Goal: Task Accomplishment & Management: Use online tool/utility

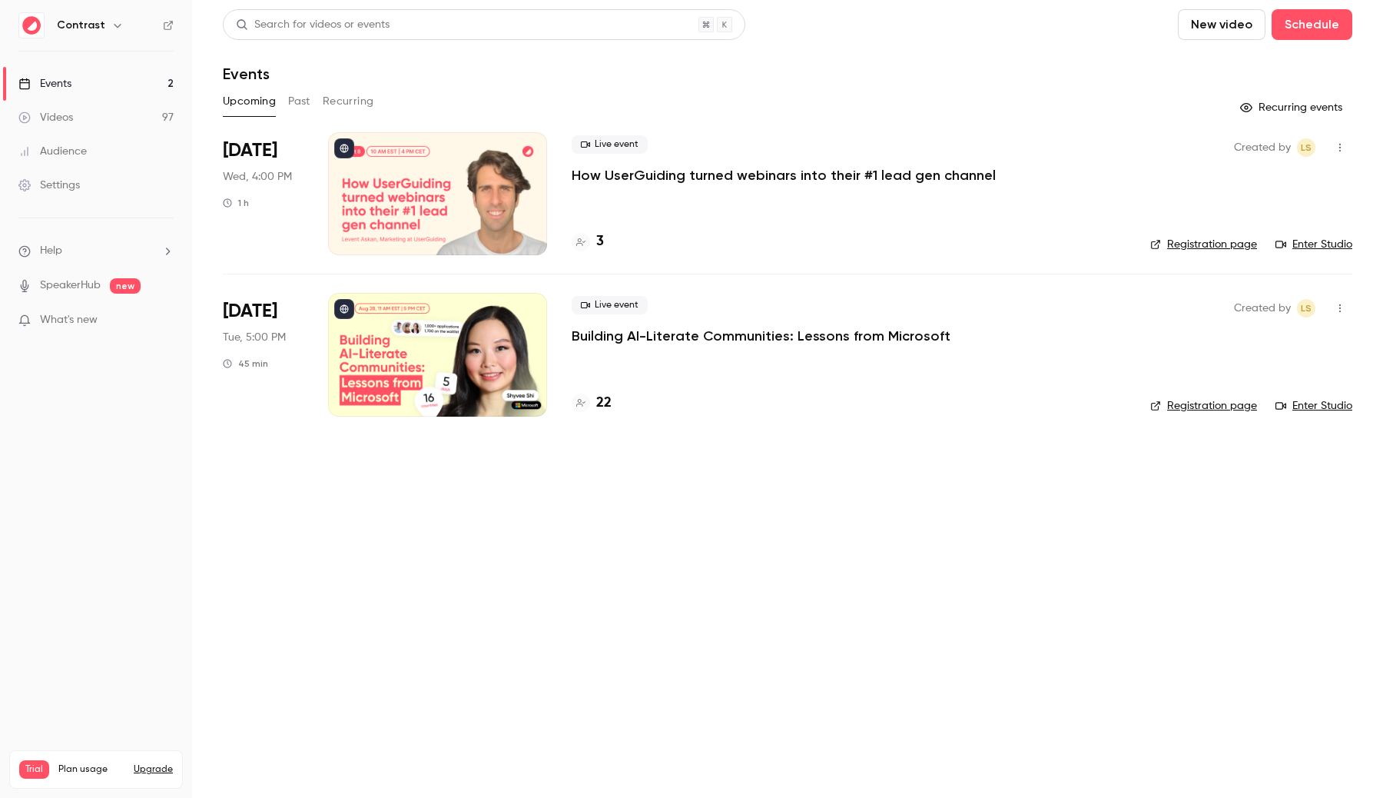
click at [114, 22] on icon "button" at bounding box center [117, 25] width 12 height 12
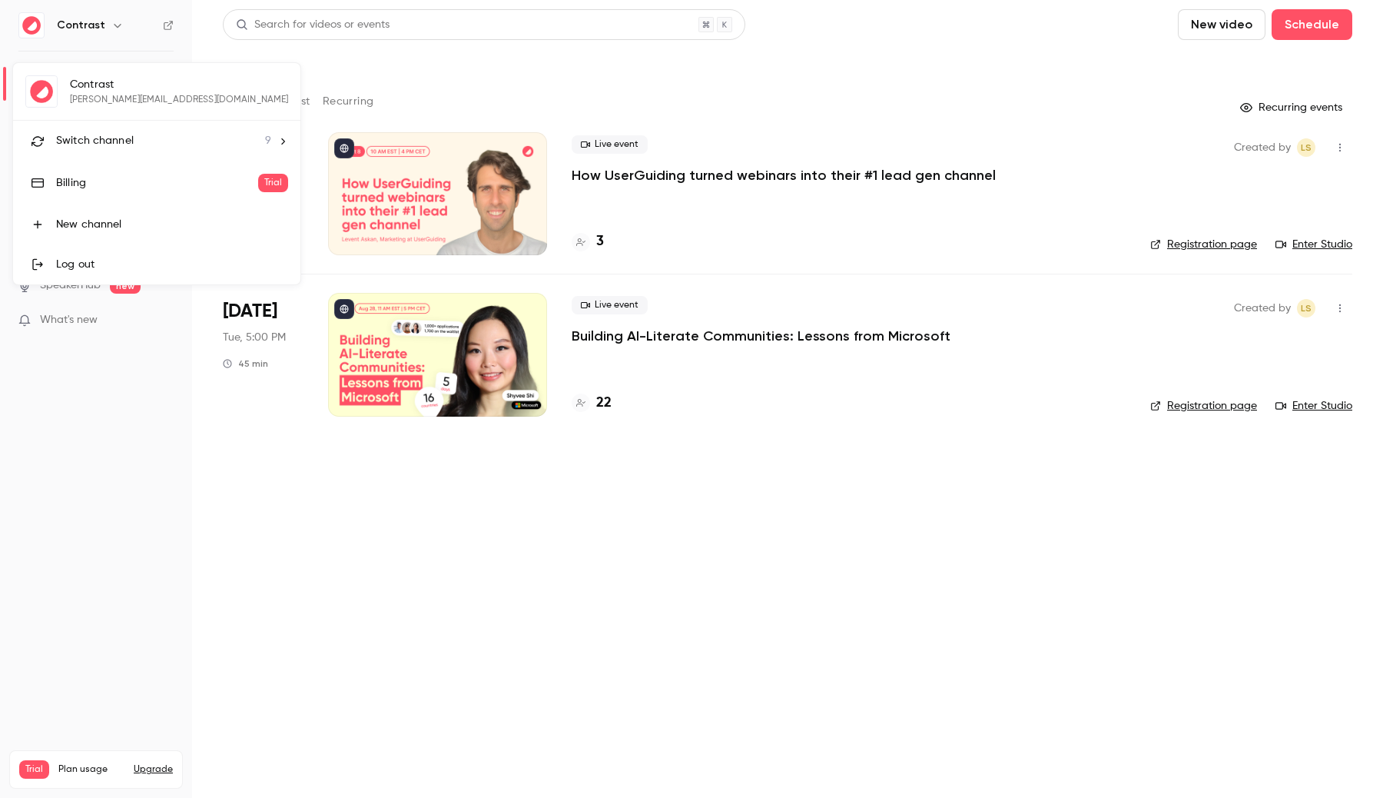
click at [142, 128] on li "Switch channel 9" at bounding box center [156, 141] width 287 height 41
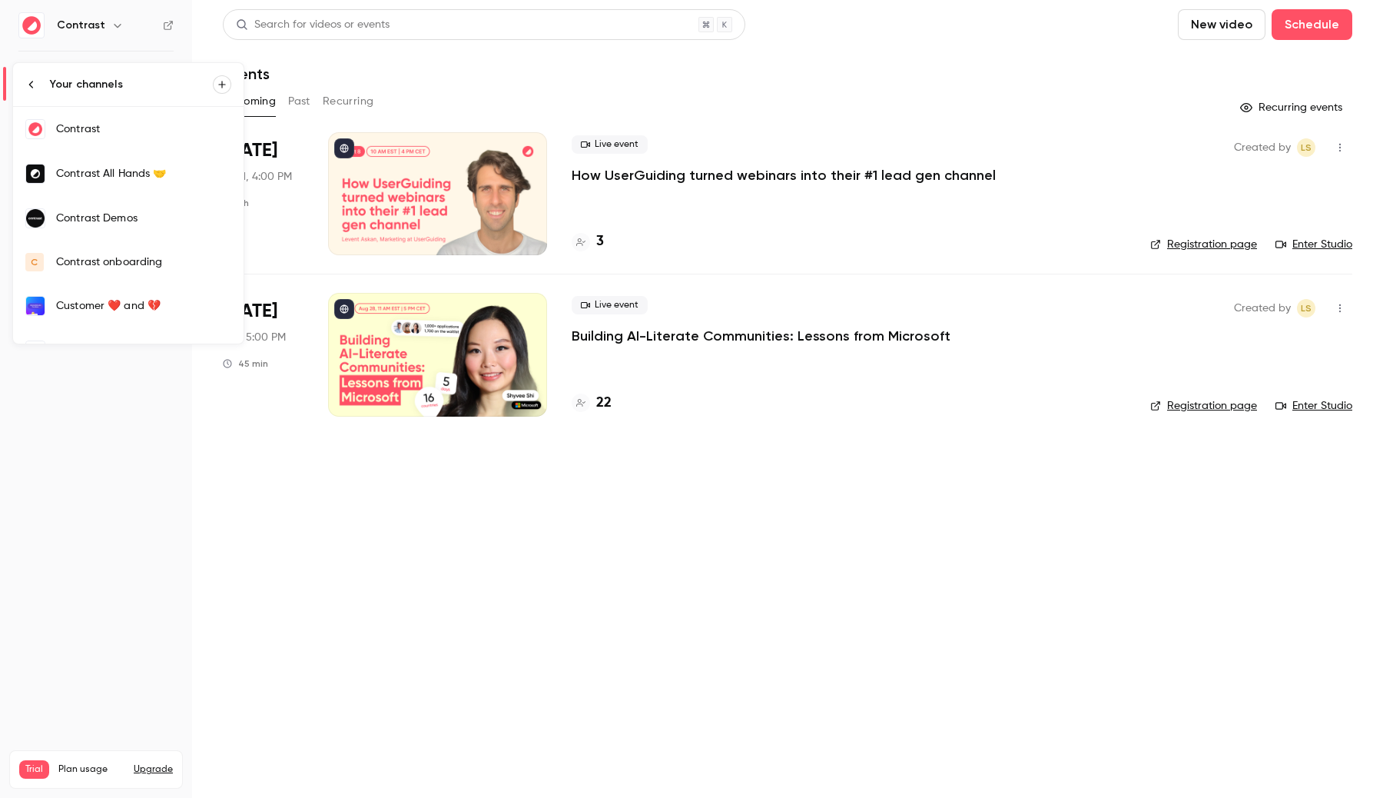
scroll to position [161, 0]
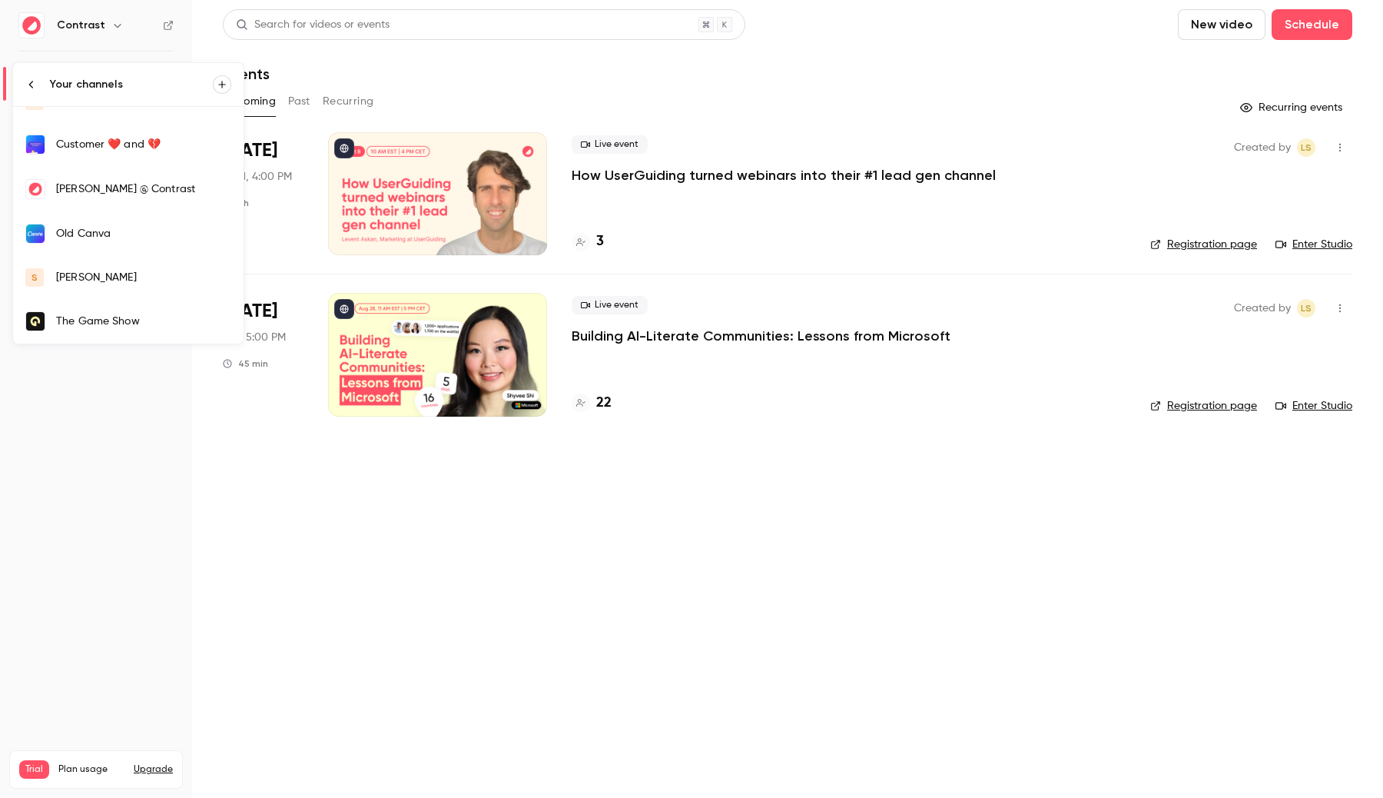
click at [81, 273] on div "[PERSON_NAME]" at bounding box center [143, 277] width 175 height 15
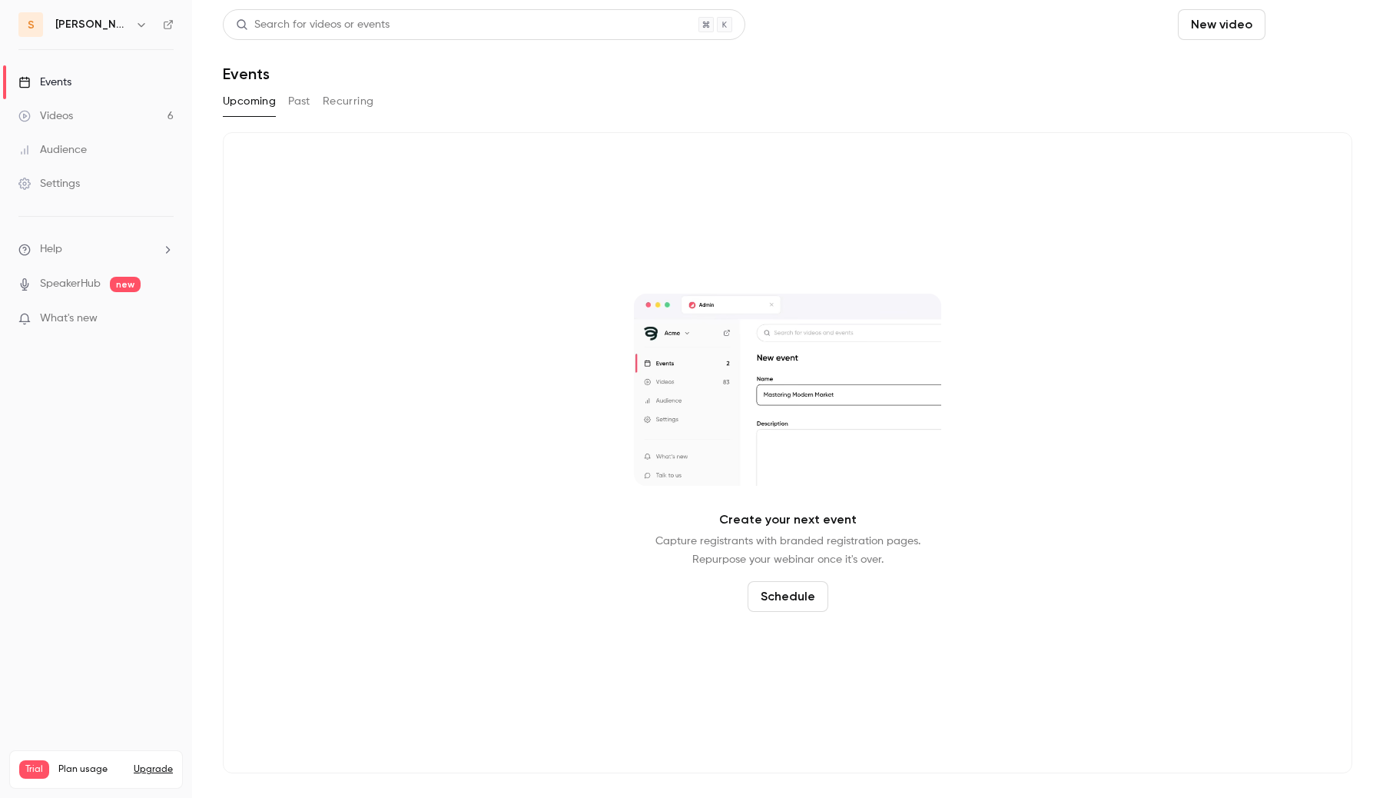
click at [1301, 23] on button "Schedule" at bounding box center [1312, 24] width 81 height 31
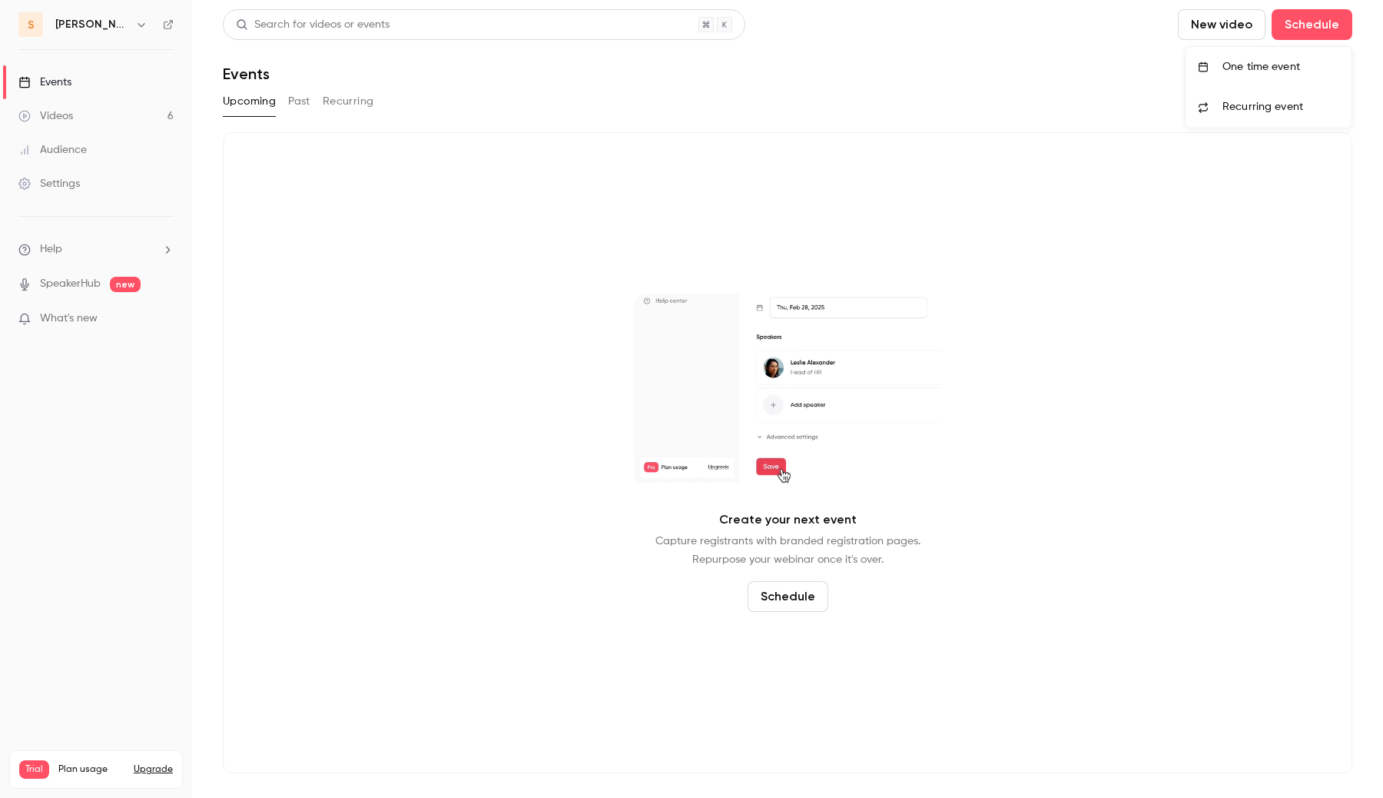
click at [1234, 55] on li "One time event" at bounding box center [1269, 67] width 166 height 40
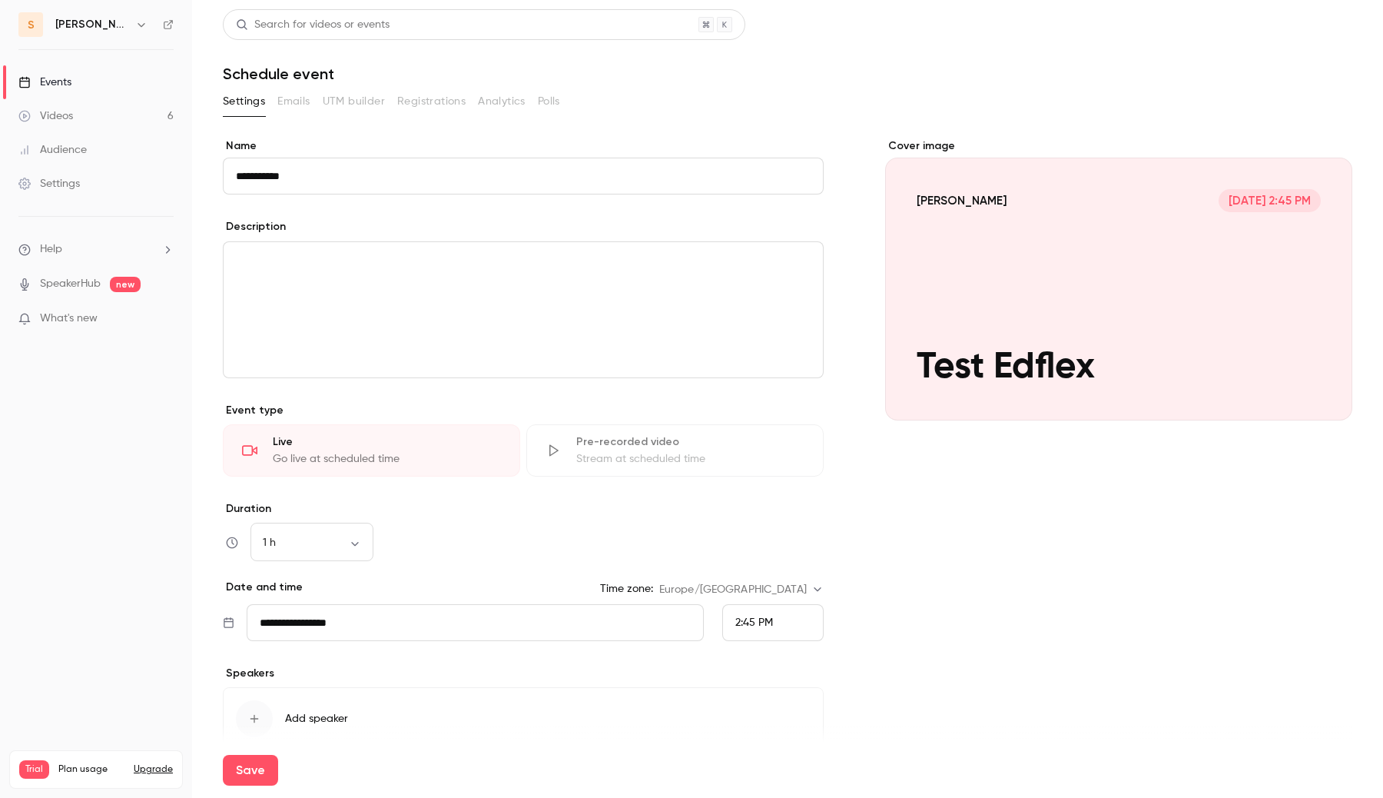
scroll to position [75, 0]
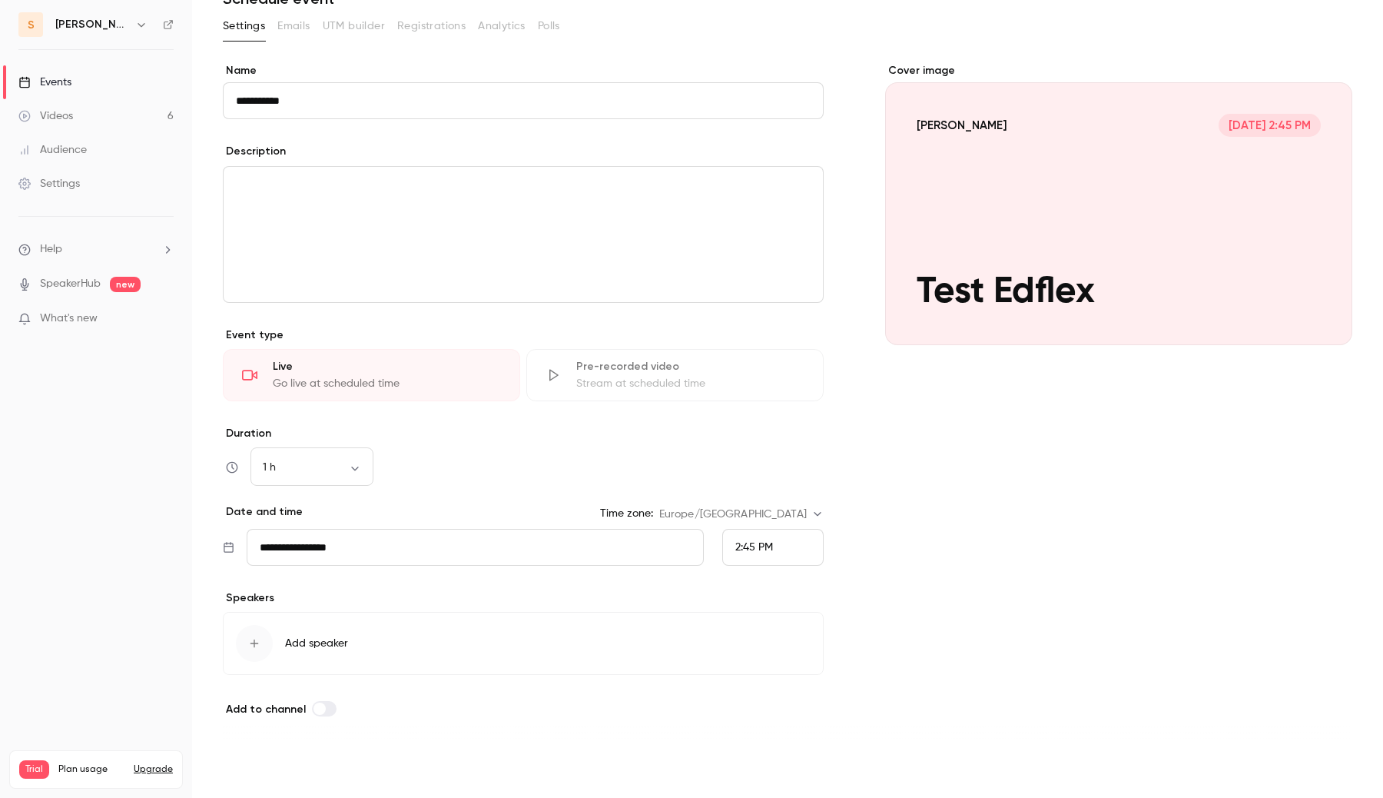
type input "**********"
click at [252, 770] on button "Save" at bounding box center [250, 770] width 55 height 31
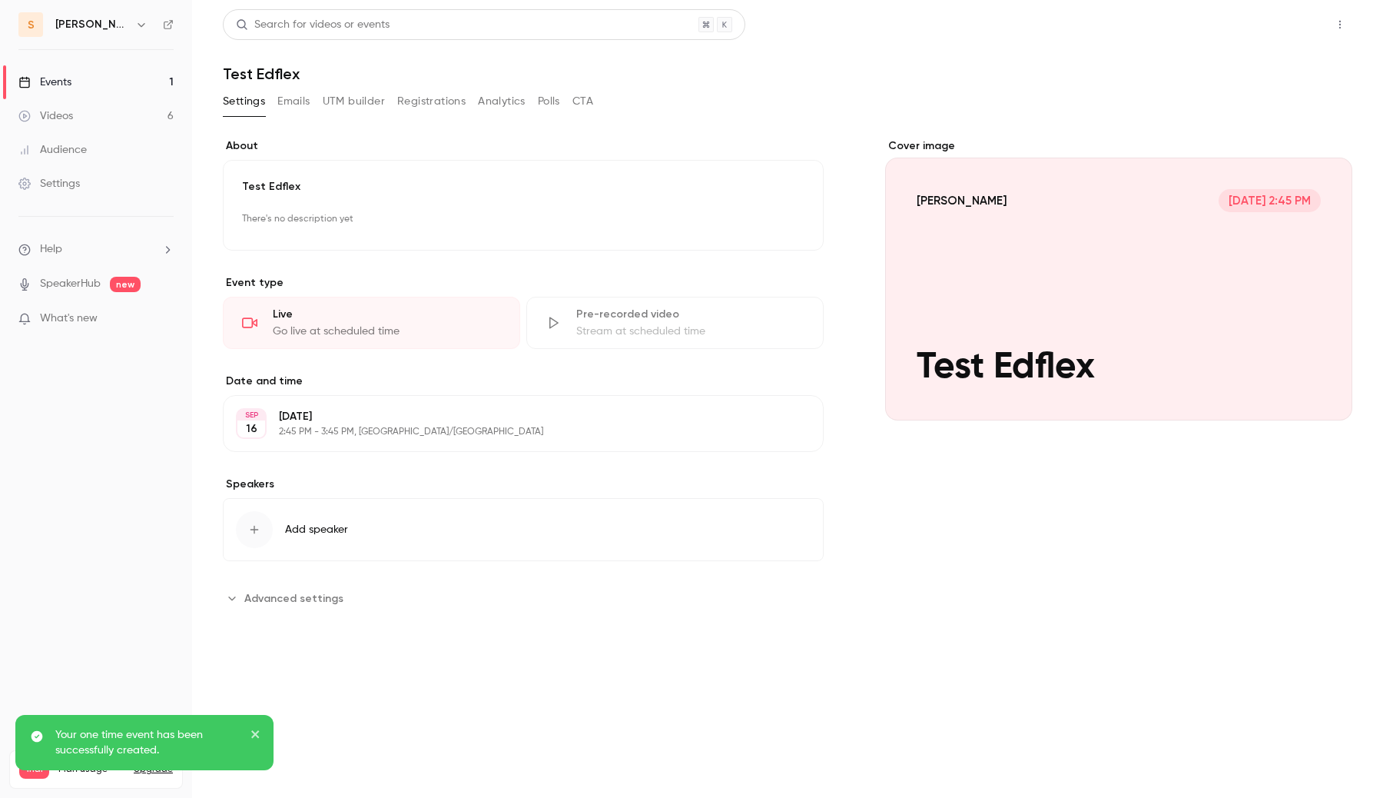
click at [1279, 22] on button "Share" at bounding box center [1285, 24] width 61 height 31
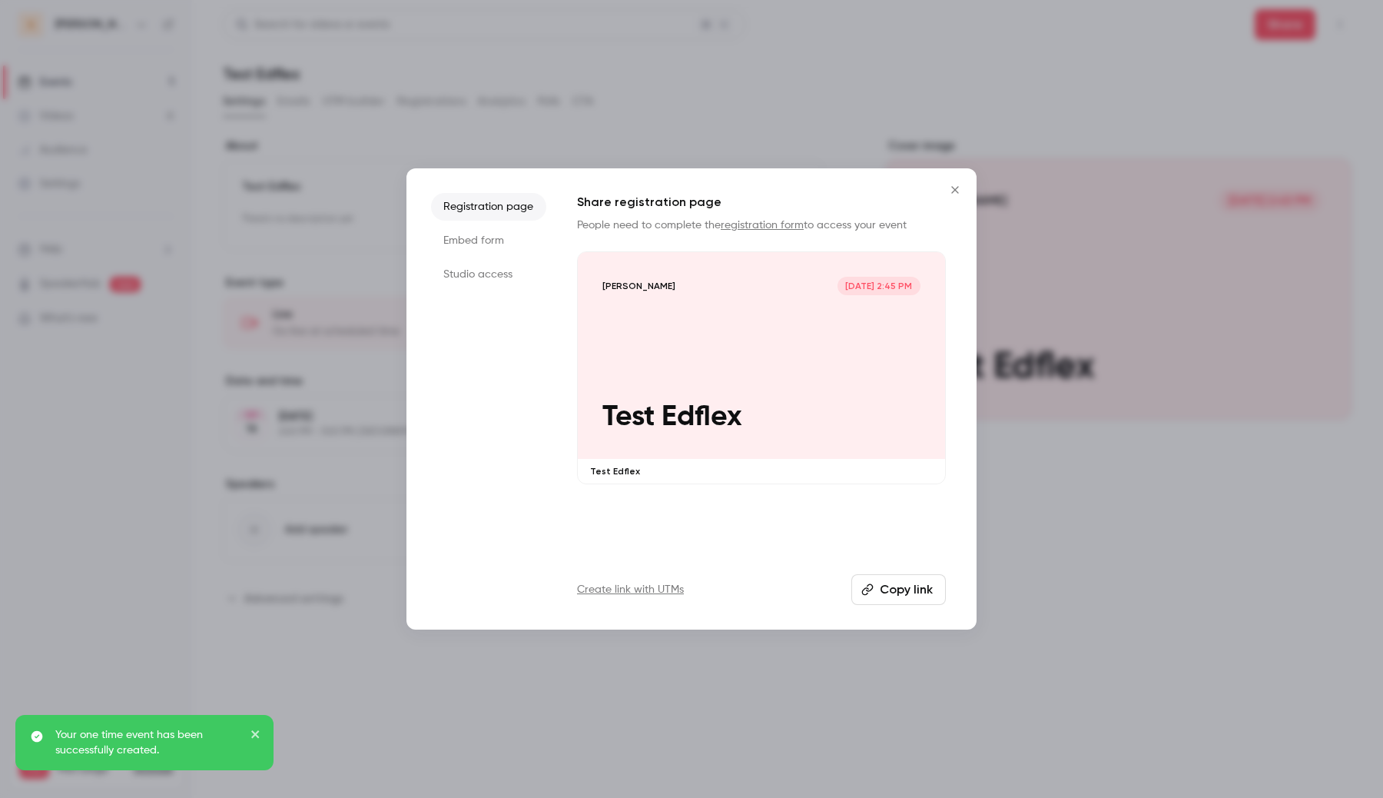
click at [456, 267] on li "Studio access" at bounding box center [488, 275] width 115 height 28
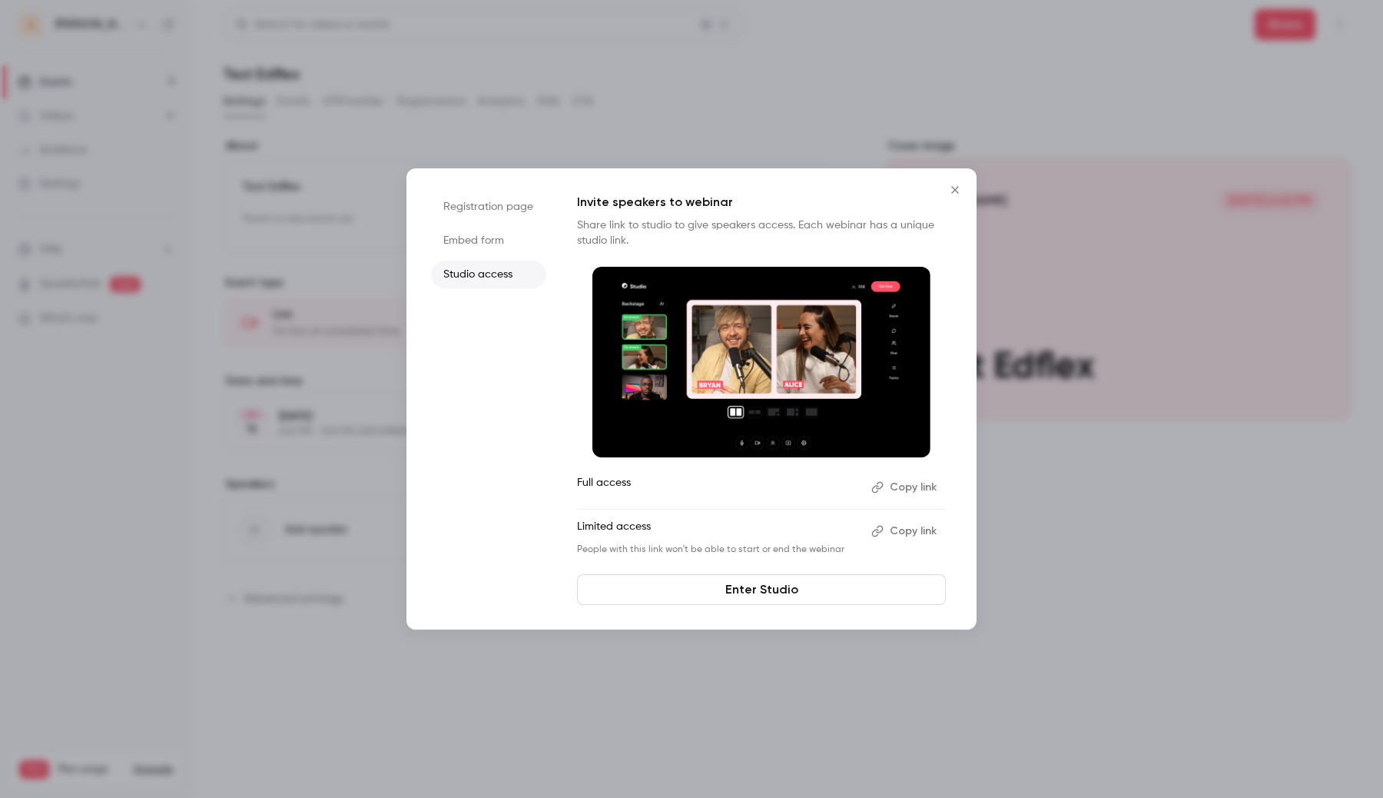
click at [724, 379] on img at bounding box center [761, 362] width 338 height 191
click at [719, 604] on link "Enter Studio" at bounding box center [761, 589] width 369 height 31
